Goal: Find contact information: Find contact information

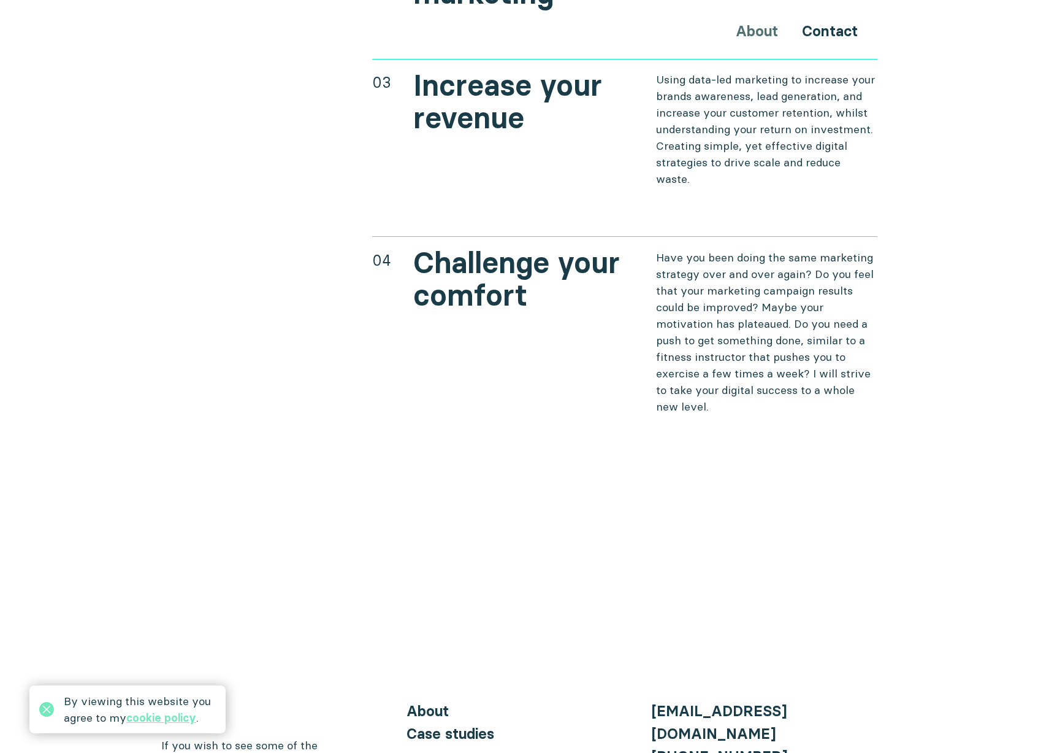
scroll to position [5155, 0]
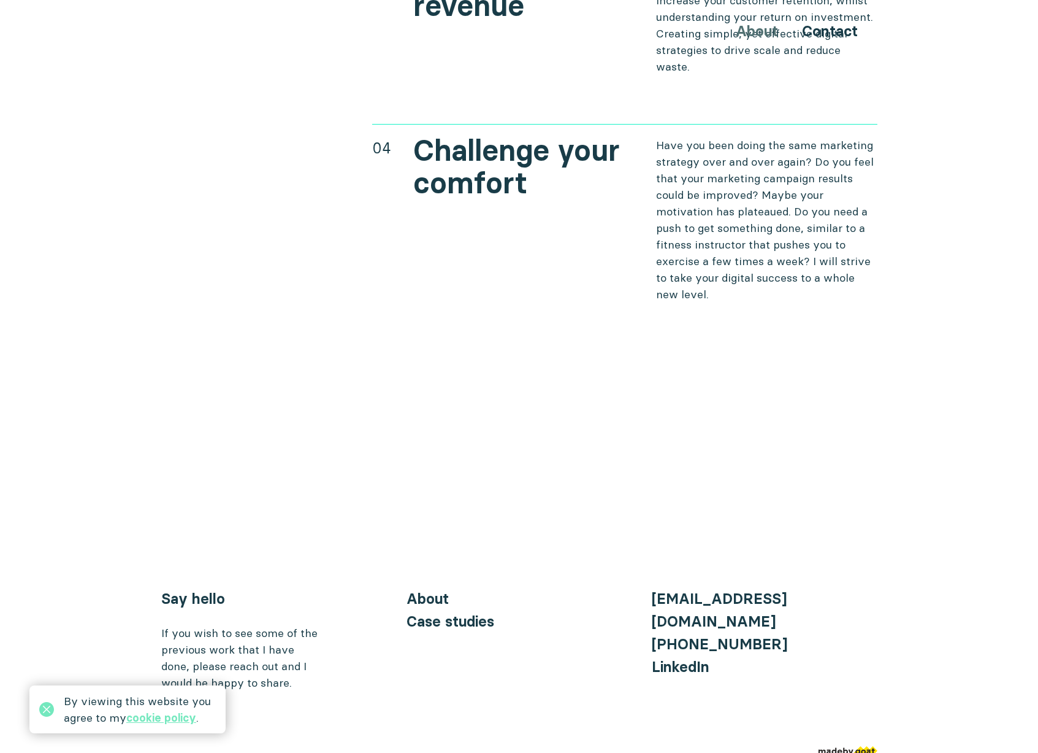
click at [870, 746] on img at bounding box center [848, 752] width 59 height 12
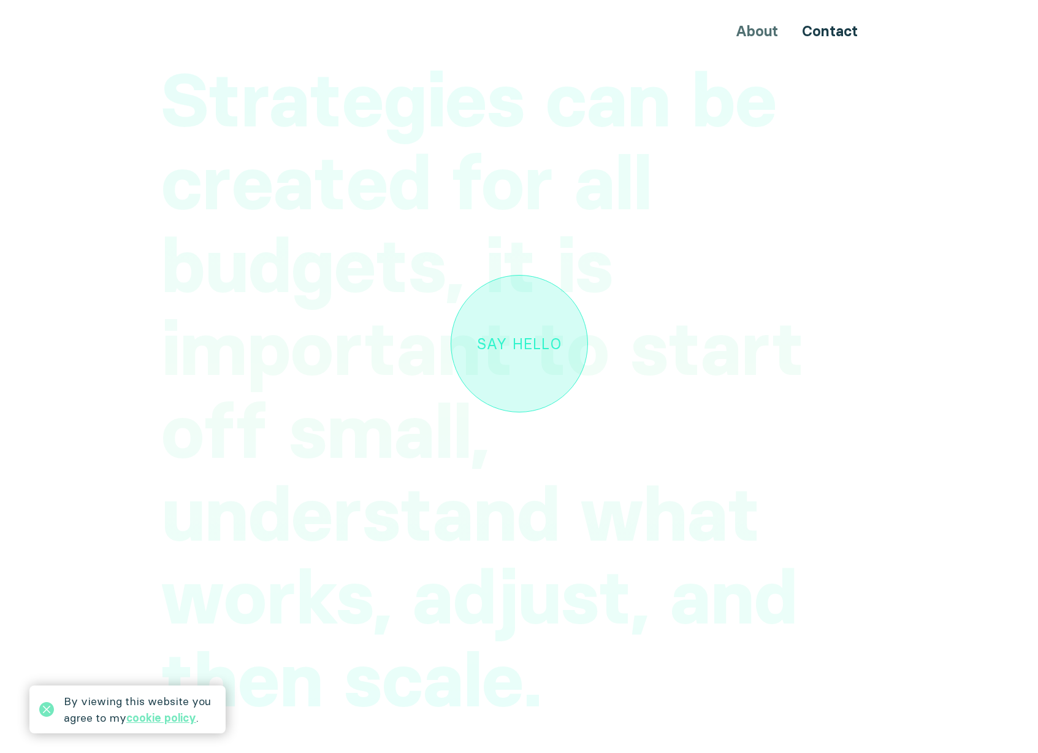
scroll to position [3756, 0]
click at [522, 305] on link "Say hello" at bounding box center [519, 342] width 137 height 137
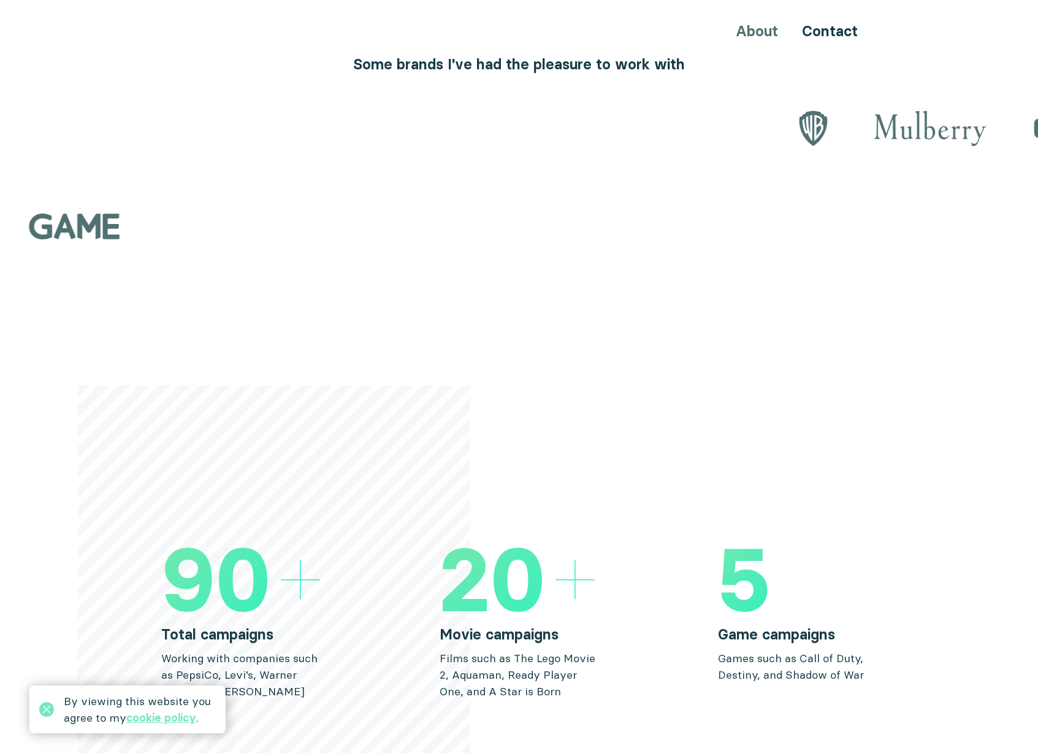
scroll to position [0, 0]
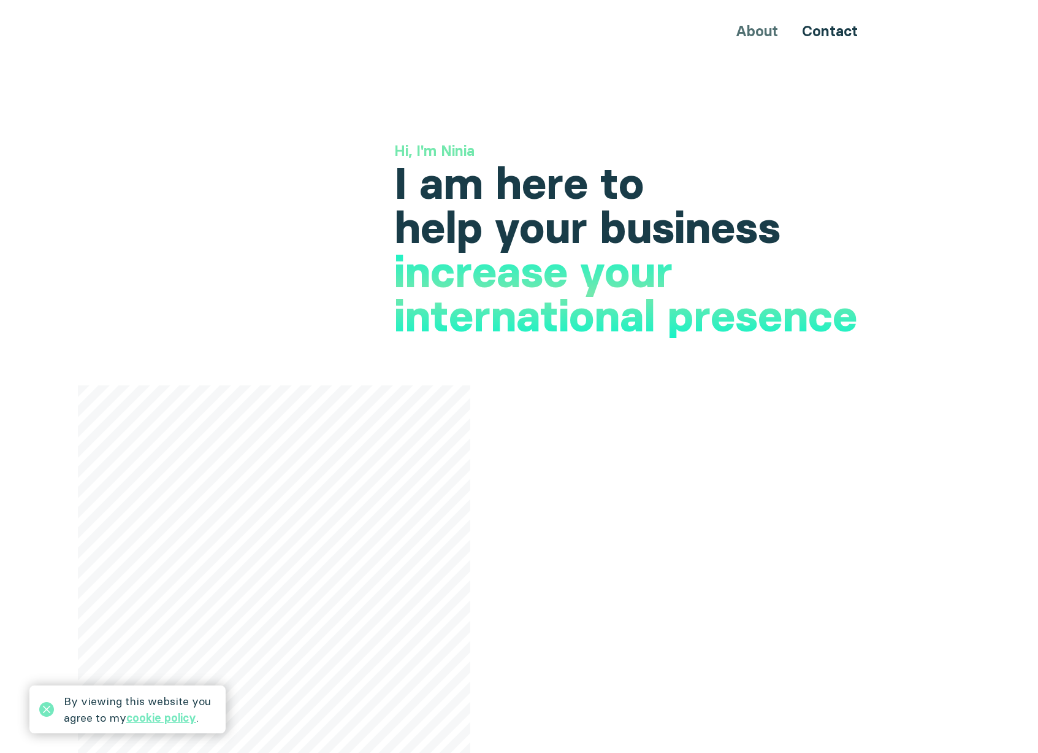
click at [764, 31] on div "About Contact" at bounding box center [519, 31] width 736 height 23
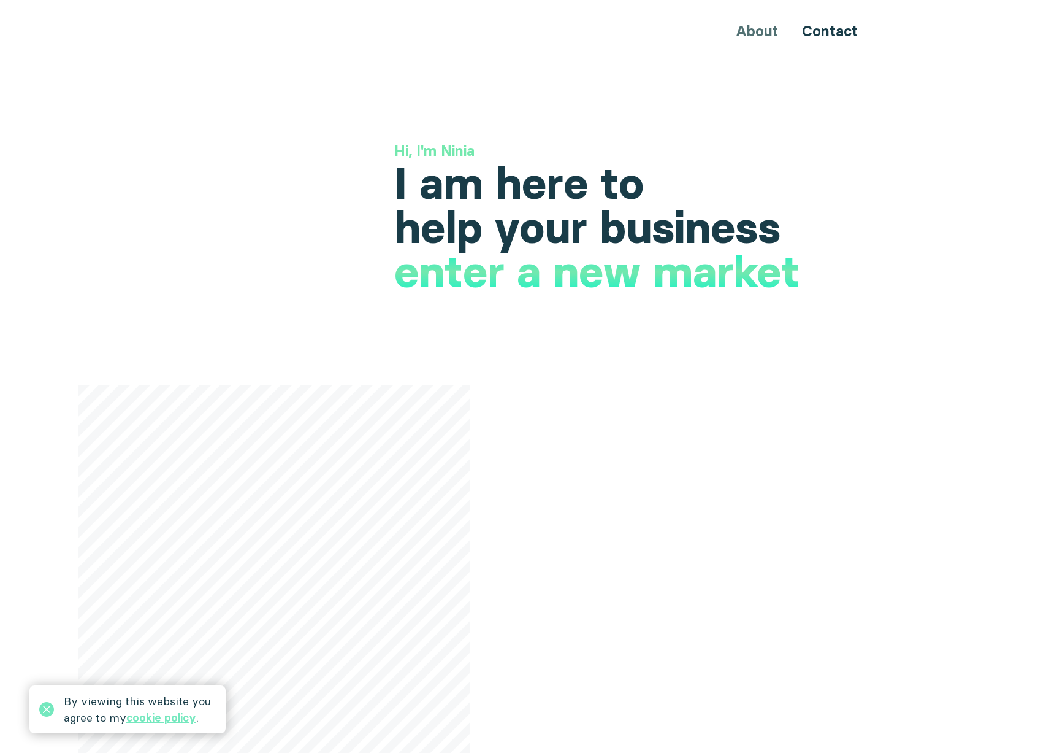
click at [750, 29] on div "About Contact" at bounding box center [519, 31] width 736 height 23
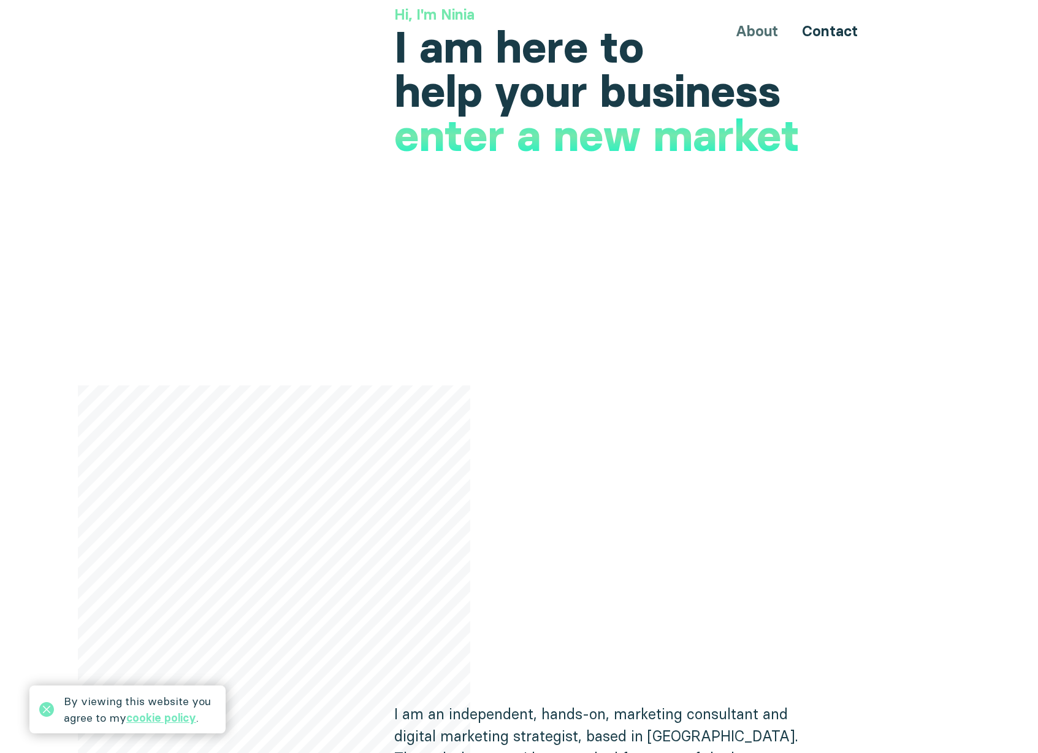
scroll to position [255, 0]
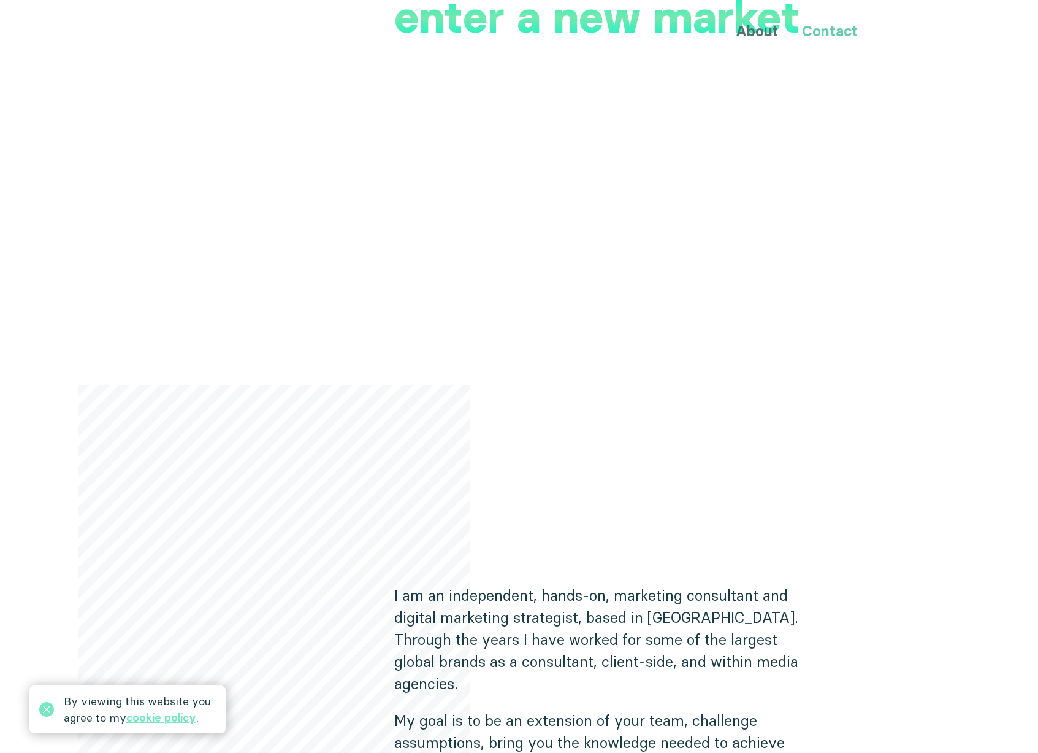
click at [823, 35] on link "Contact" at bounding box center [830, 31] width 56 height 18
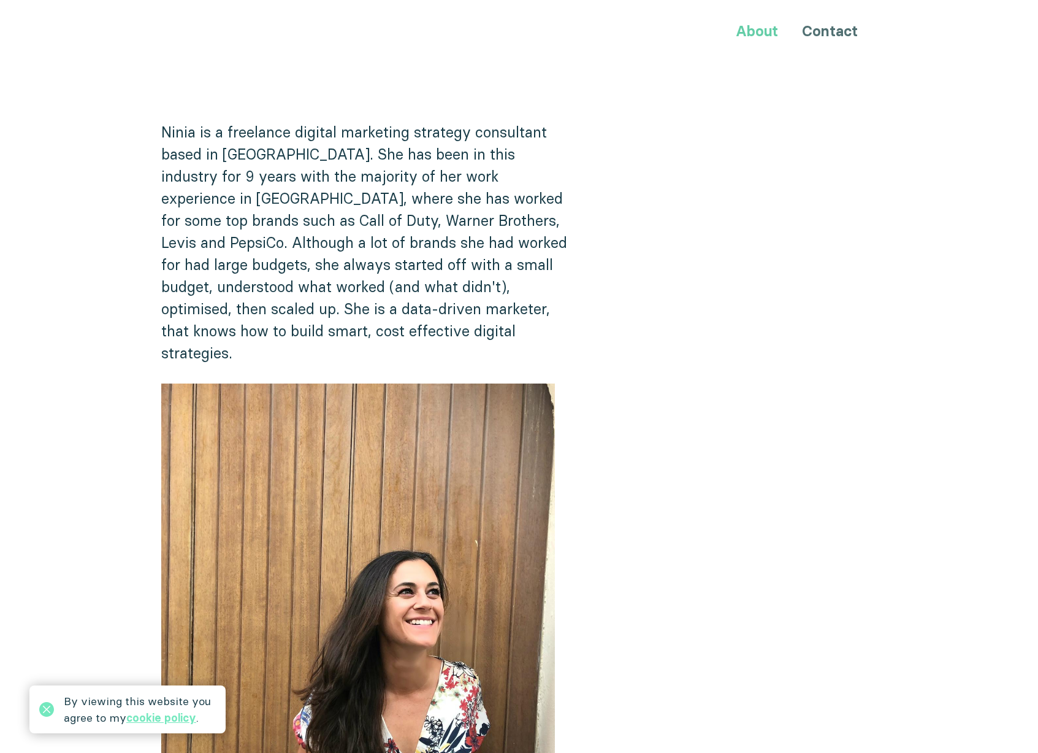
click at [757, 33] on link "About" at bounding box center [757, 31] width 42 height 18
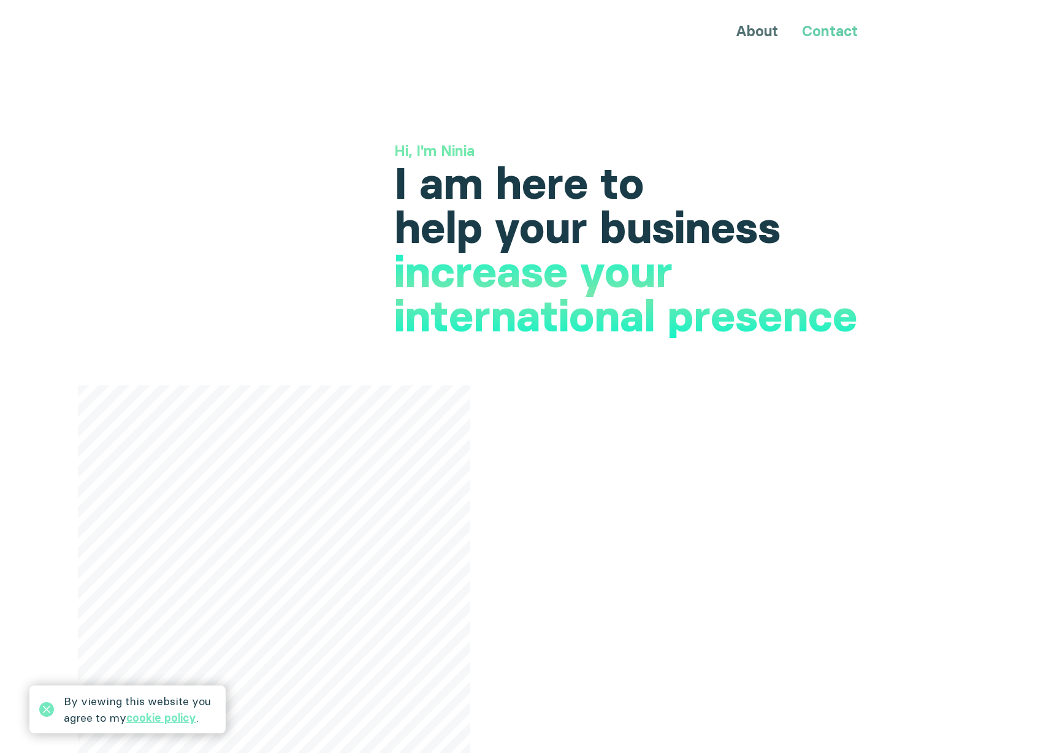
click at [813, 32] on link "Contact" at bounding box center [830, 31] width 56 height 18
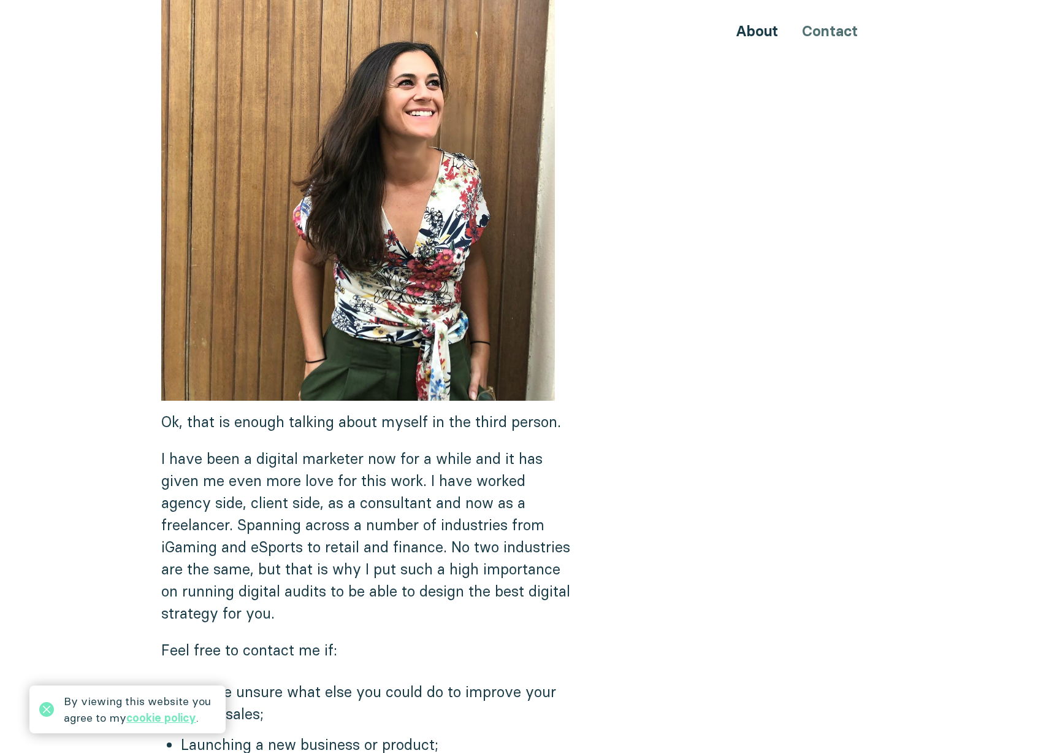
scroll to position [506, 0]
